Goal: Information Seeking & Learning: Check status

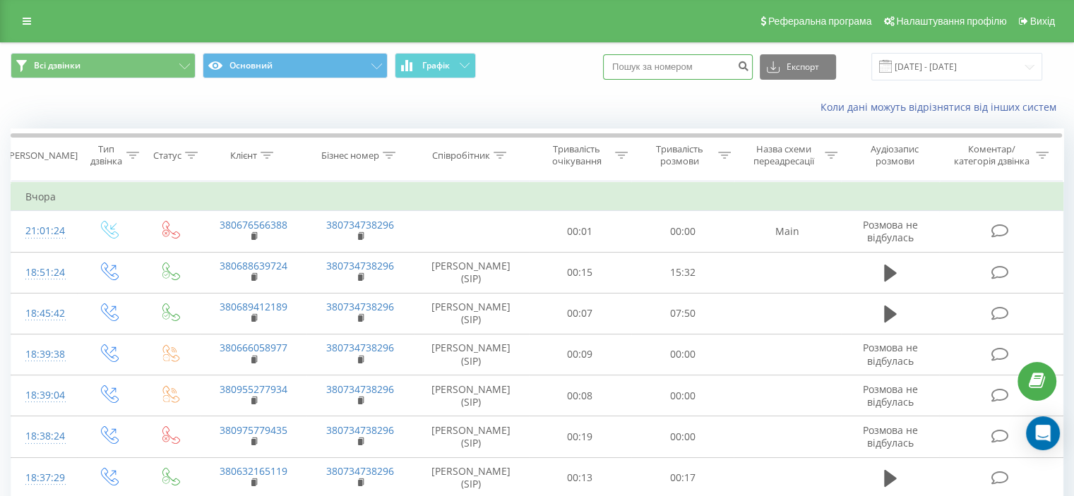
click at [672, 59] on input at bounding box center [678, 66] width 150 height 25
paste input "+380635325404"
click at [647, 67] on input "+380635325404" at bounding box center [678, 66] width 150 height 25
type input "0635325404"
click at [749, 68] on icon "submit" at bounding box center [743, 64] width 12 height 8
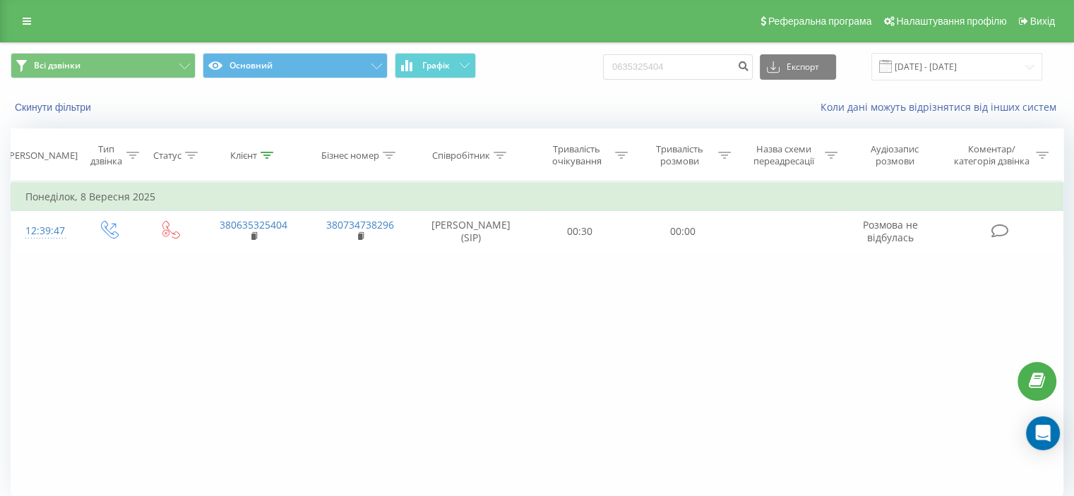
click at [345, 105] on div "Скинути фільтри" at bounding box center [202, 107] width 403 height 14
click at [663, 72] on input "0635325404" at bounding box center [678, 66] width 150 height 25
paste input "+380732186812"
click at [650, 67] on input "+380732186812" at bounding box center [678, 66] width 150 height 25
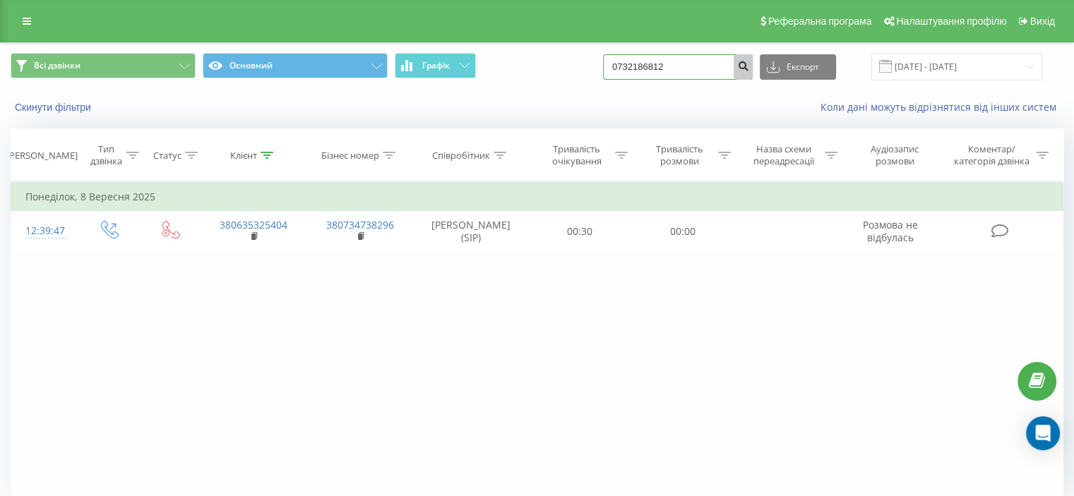
type input "0732186812"
click at [749, 68] on icon "submit" at bounding box center [743, 64] width 12 height 8
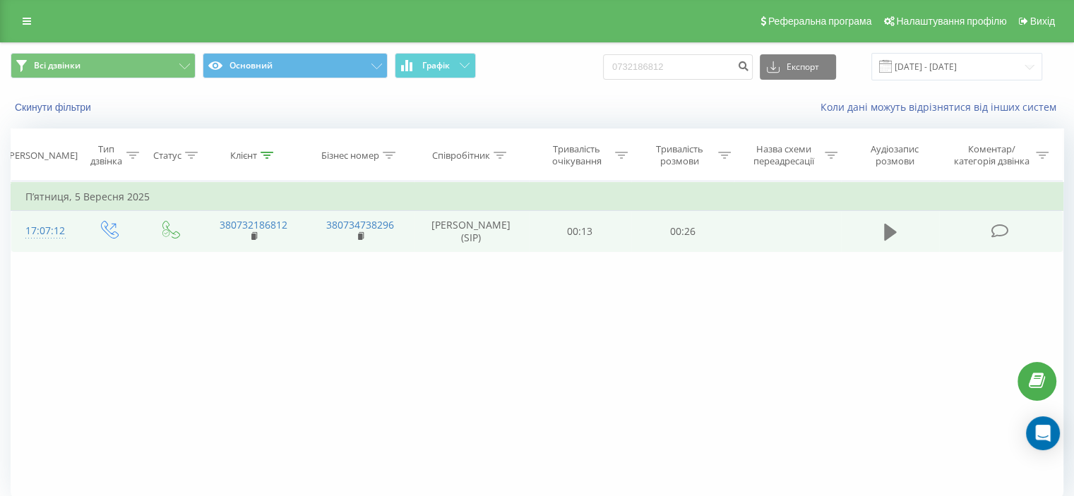
click at [884, 242] on icon at bounding box center [890, 232] width 13 height 20
